Goal: Information Seeking & Learning: Learn about a topic

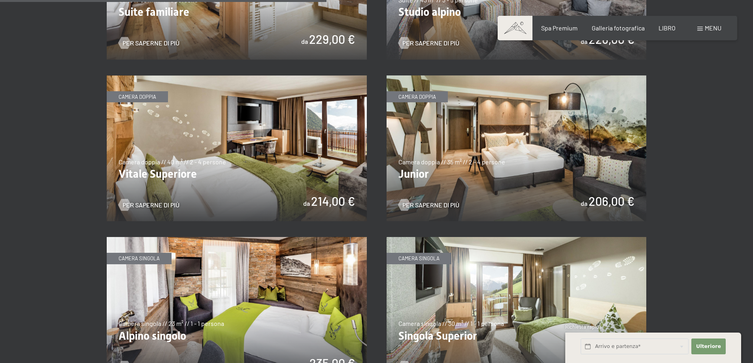
scroll to position [1107, 0]
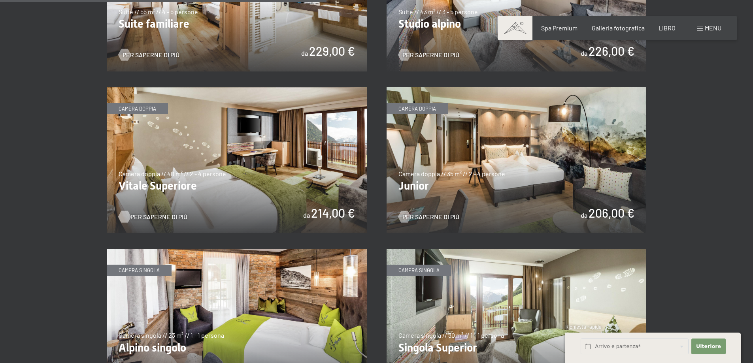
click at [165, 213] on font "Per saperne di più" at bounding box center [158, 217] width 57 height 8
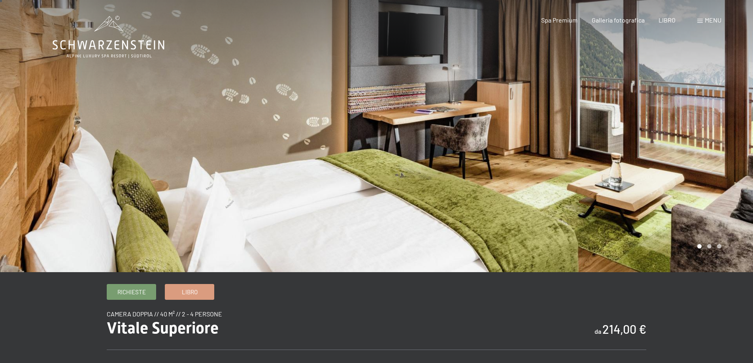
scroll to position [40, 0]
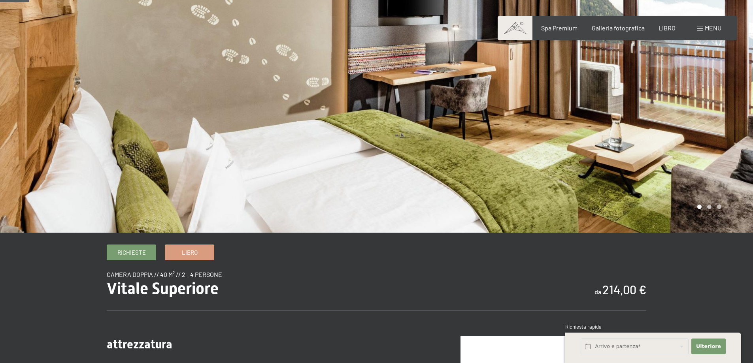
click at [519, 157] on div at bounding box center [565, 96] width 377 height 272
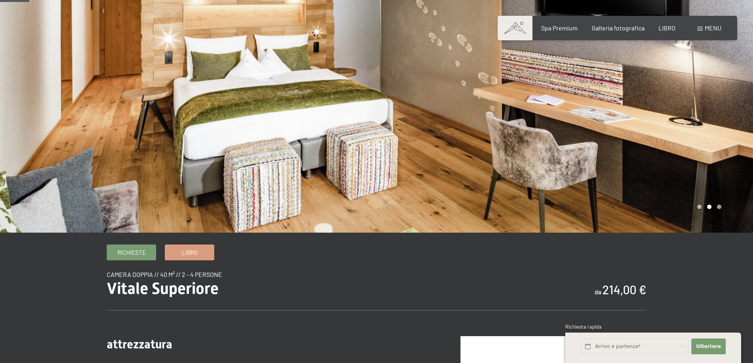
click at [519, 157] on div at bounding box center [565, 96] width 377 height 272
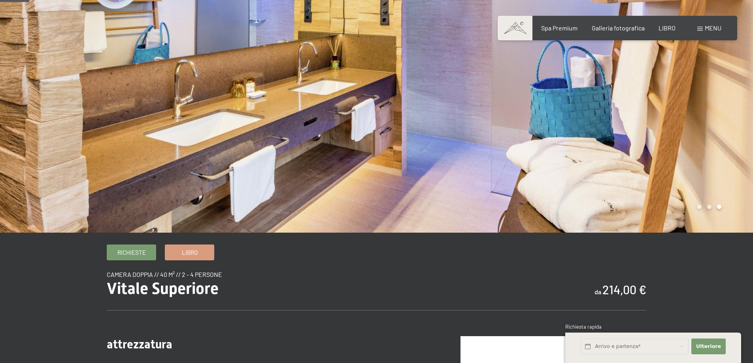
click at [519, 157] on div at bounding box center [565, 96] width 377 height 272
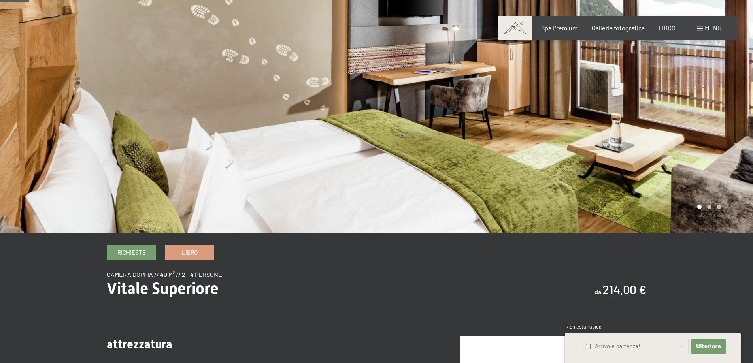
click at [519, 157] on div at bounding box center [565, 96] width 377 height 272
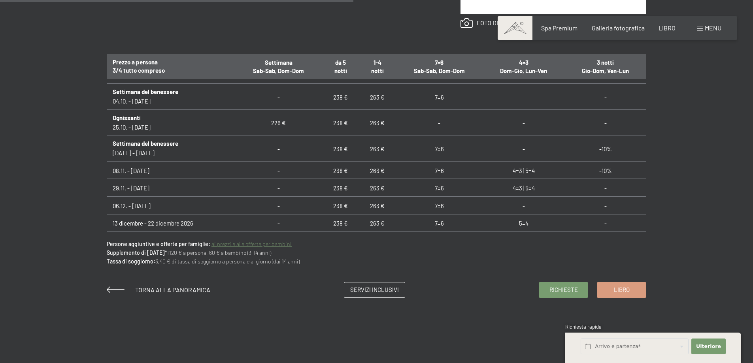
scroll to position [514, 0]
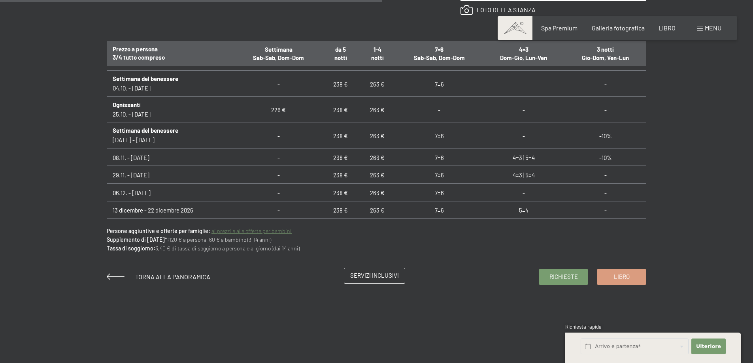
click at [364, 271] on link "Servizi inclusivi" at bounding box center [374, 275] width 60 height 15
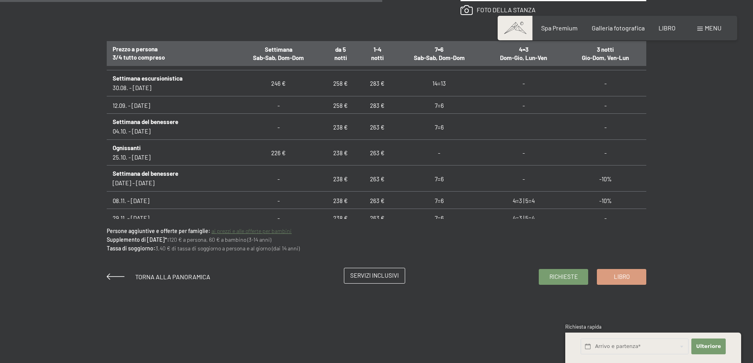
scroll to position [762, 0]
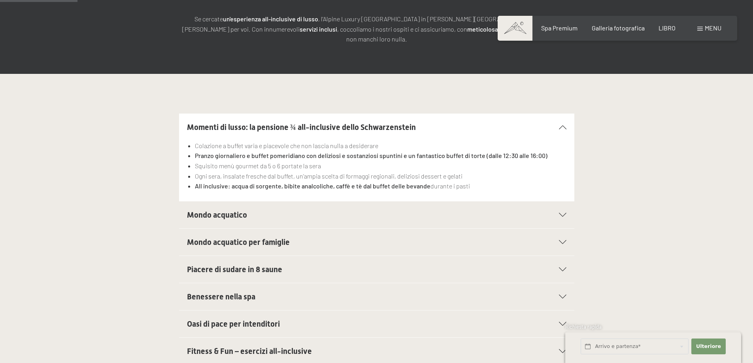
scroll to position [158, 0]
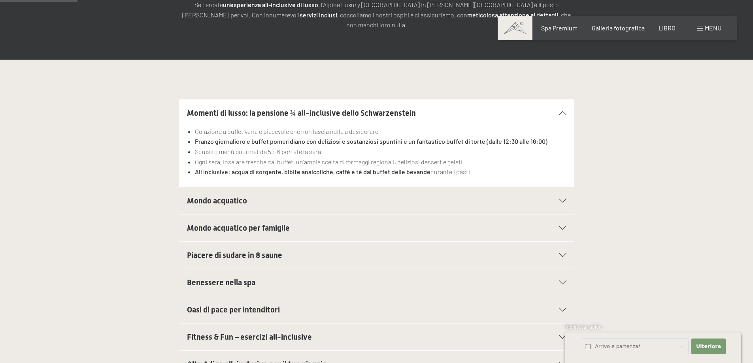
click at [561, 199] on icon at bounding box center [563, 201] width 8 height 4
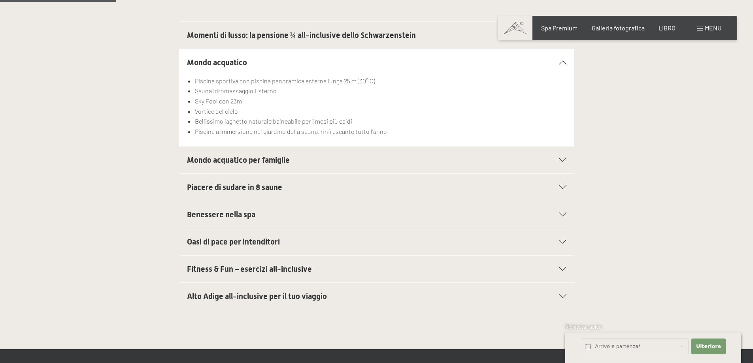
scroll to position [237, 0]
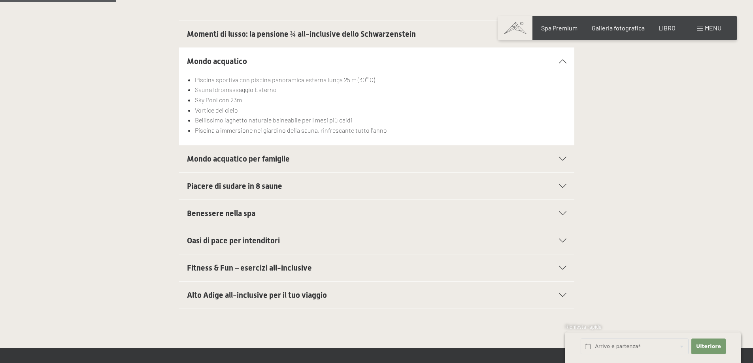
click at [562, 239] on icon at bounding box center [563, 241] width 8 height 4
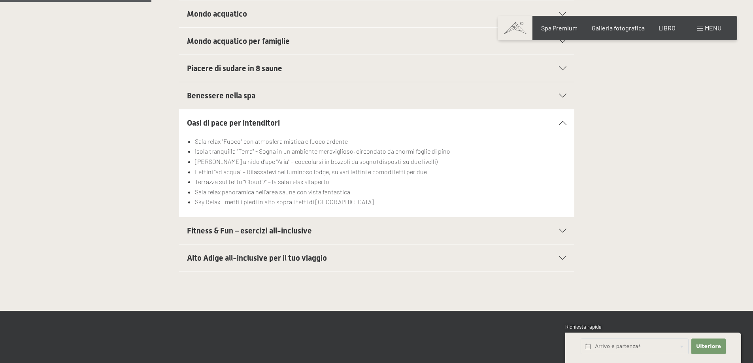
scroll to position [316, 0]
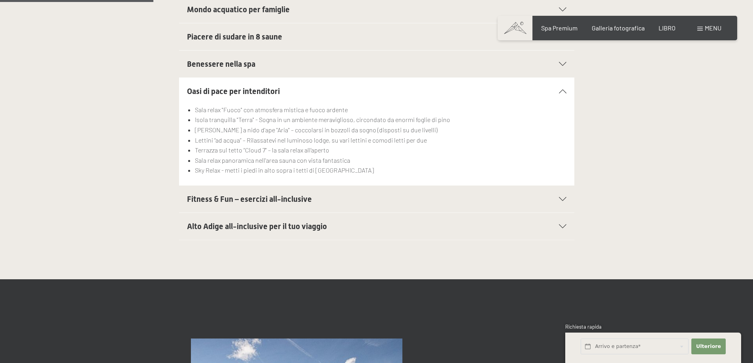
click at [560, 197] on icon at bounding box center [563, 199] width 8 height 4
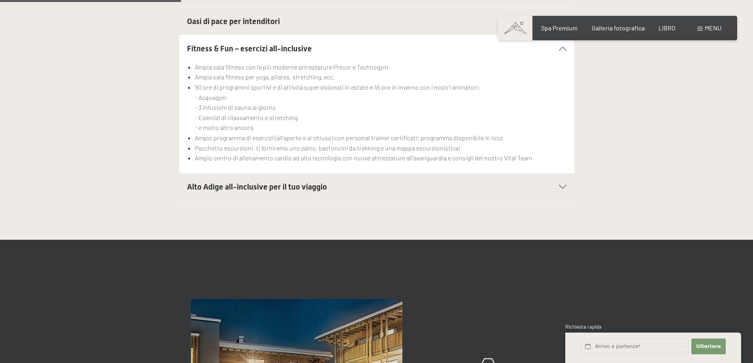
scroll to position [395, 0]
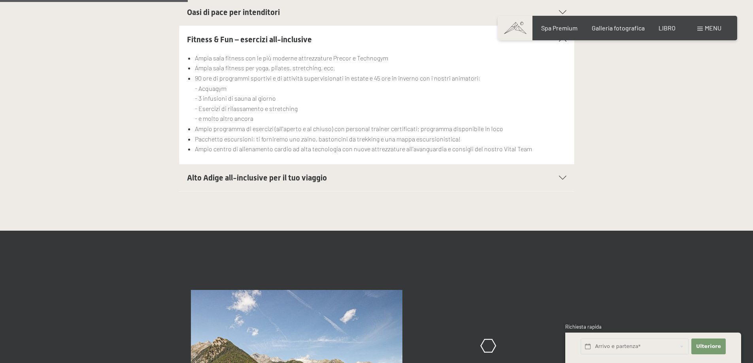
click at [561, 176] on icon at bounding box center [563, 178] width 8 height 4
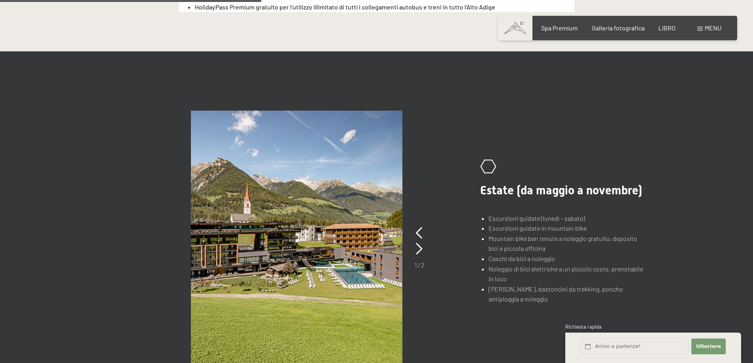
scroll to position [593, 0]
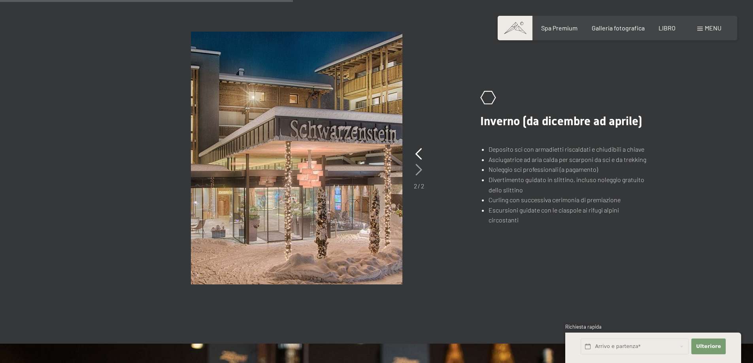
click at [419, 164] on icon at bounding box center [418, 170] width 7 height 12
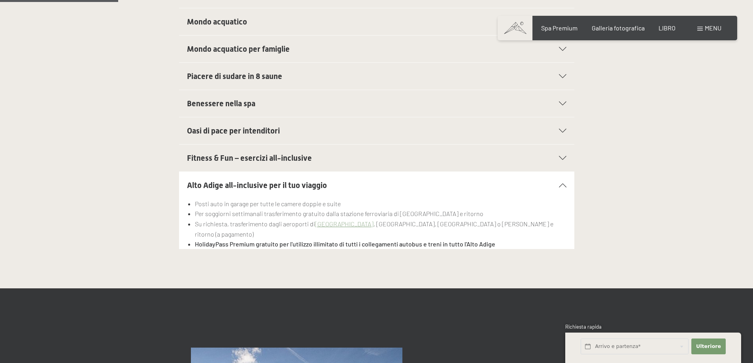
scroll to position [0, 0]
